Goal: Information Seeking & Learning: Understand process/instructions

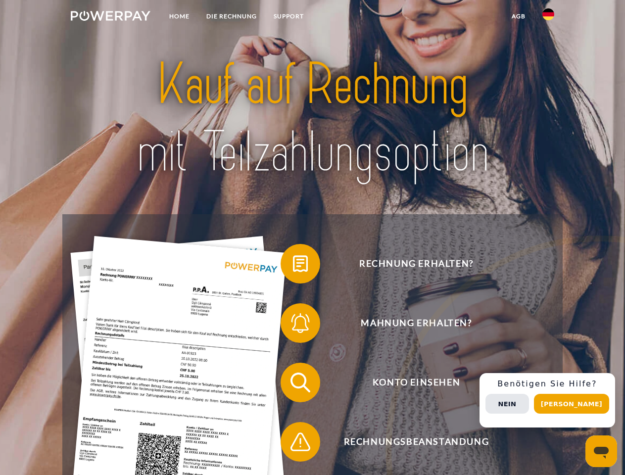
click at [110, 17] on img at bounding box center [111, 16] width 80 height 10
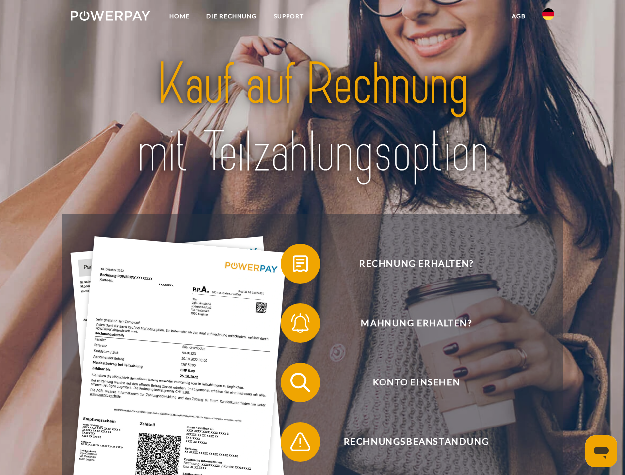
click at [549, 17] on img at bounding box center [549, 14] width 12 height 12
click at [518, 16] on link "agb" at bounding box center [519, 16] width 31 height 18
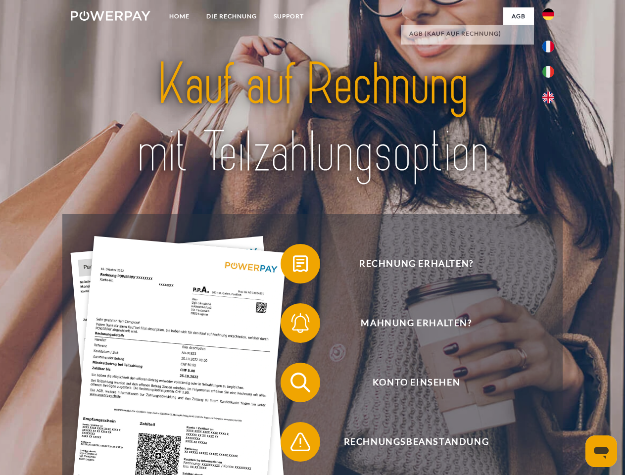
click at [293, 266] on span at bounding box center [286, 264] width 50 height 50
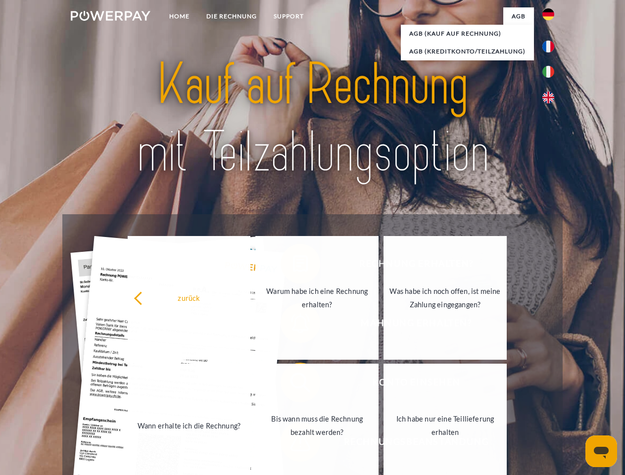
click at [293, 325] on div "Rechnung erhalten? Mahnung erhalten? Konto einsehen" at bounding box center [312, 412] width 500 height 396
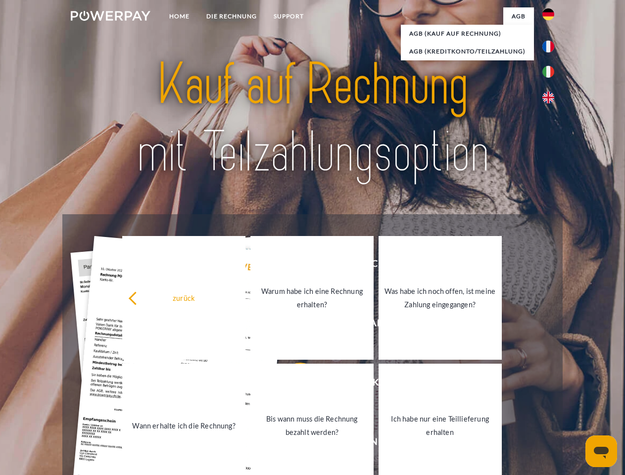
click at [293, 385] on link "Bis wann muss die Rechnung bezahlt werden?" at bounding box center [312, 426] width 123 height 124
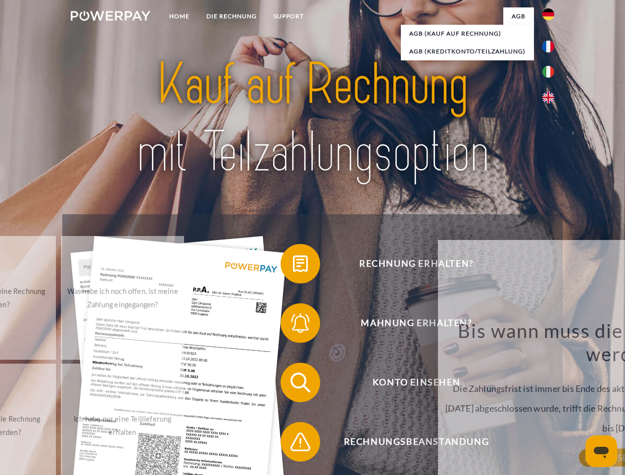
click at [293, 444] on span at bounding box center [286, 442] width 50 height 50
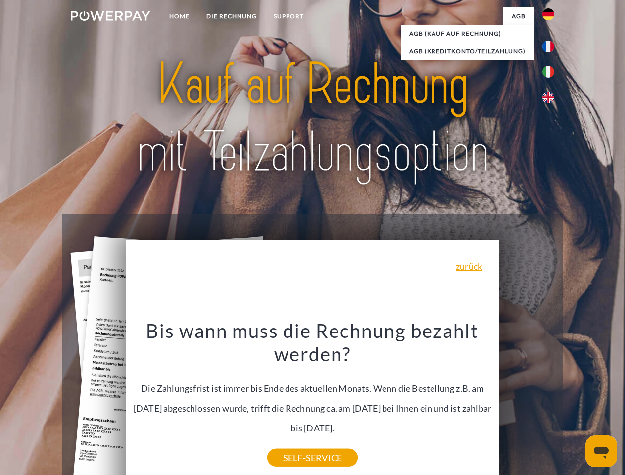
click at [551, 401] on div "Rechnung erhalten? Mahnung erhalten? Konto einsehen" at bounding box center [312, 412] width 500 height 396
click at [527, 403] on span "Konto einsehen" at bounding box center [416, 383] width 243 height 40
click at [575, 404] on header "Home DIE RECHNUNG SUPPORT" at bounding box center [312, 342] width 625 height 684
